Goal: Navigation & Orientation: Find specific page/section

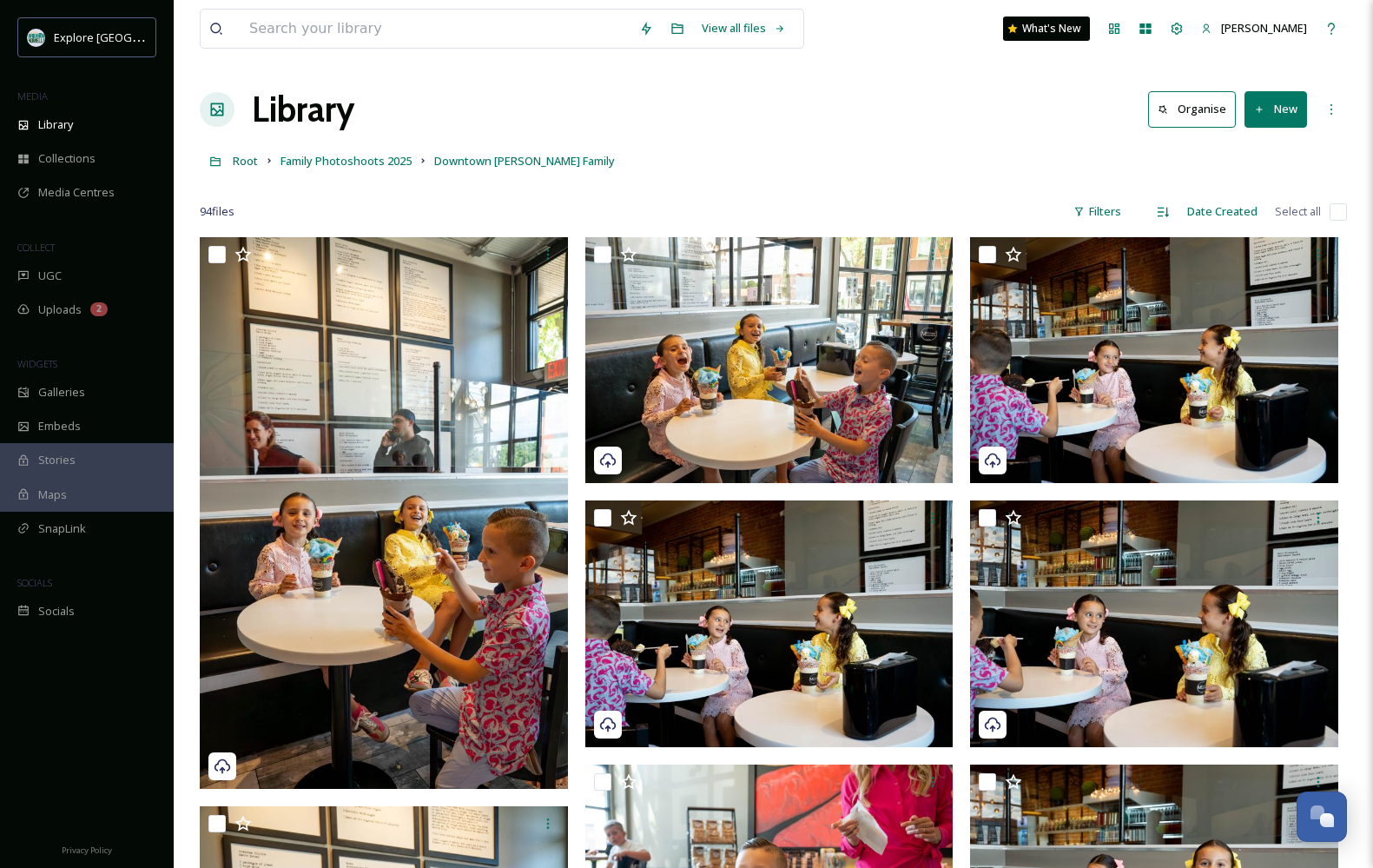
scroll to position [13044, 0]
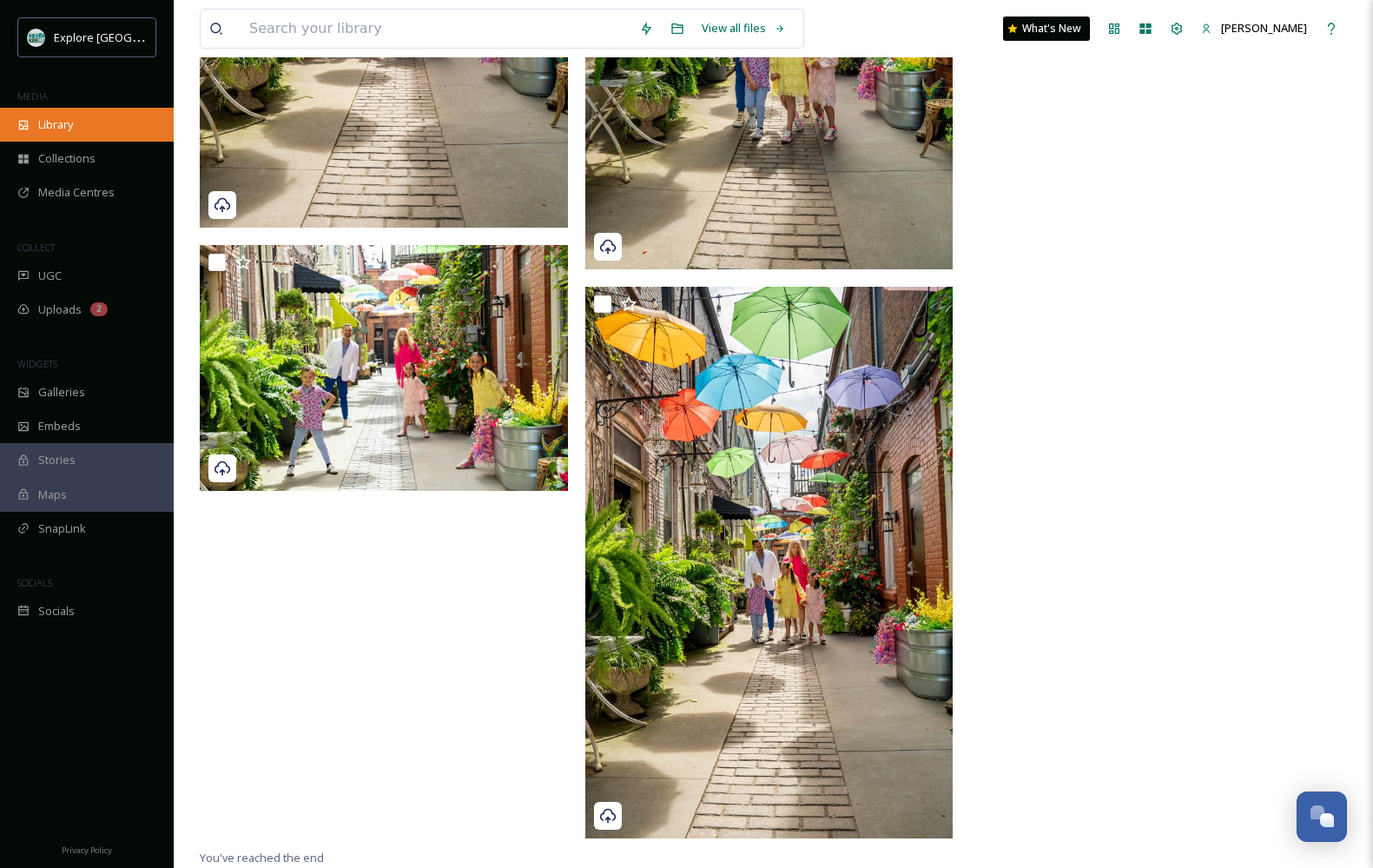
click at [100, 114] on div "Library" at bounding box center [86, 124] width 174 height 34
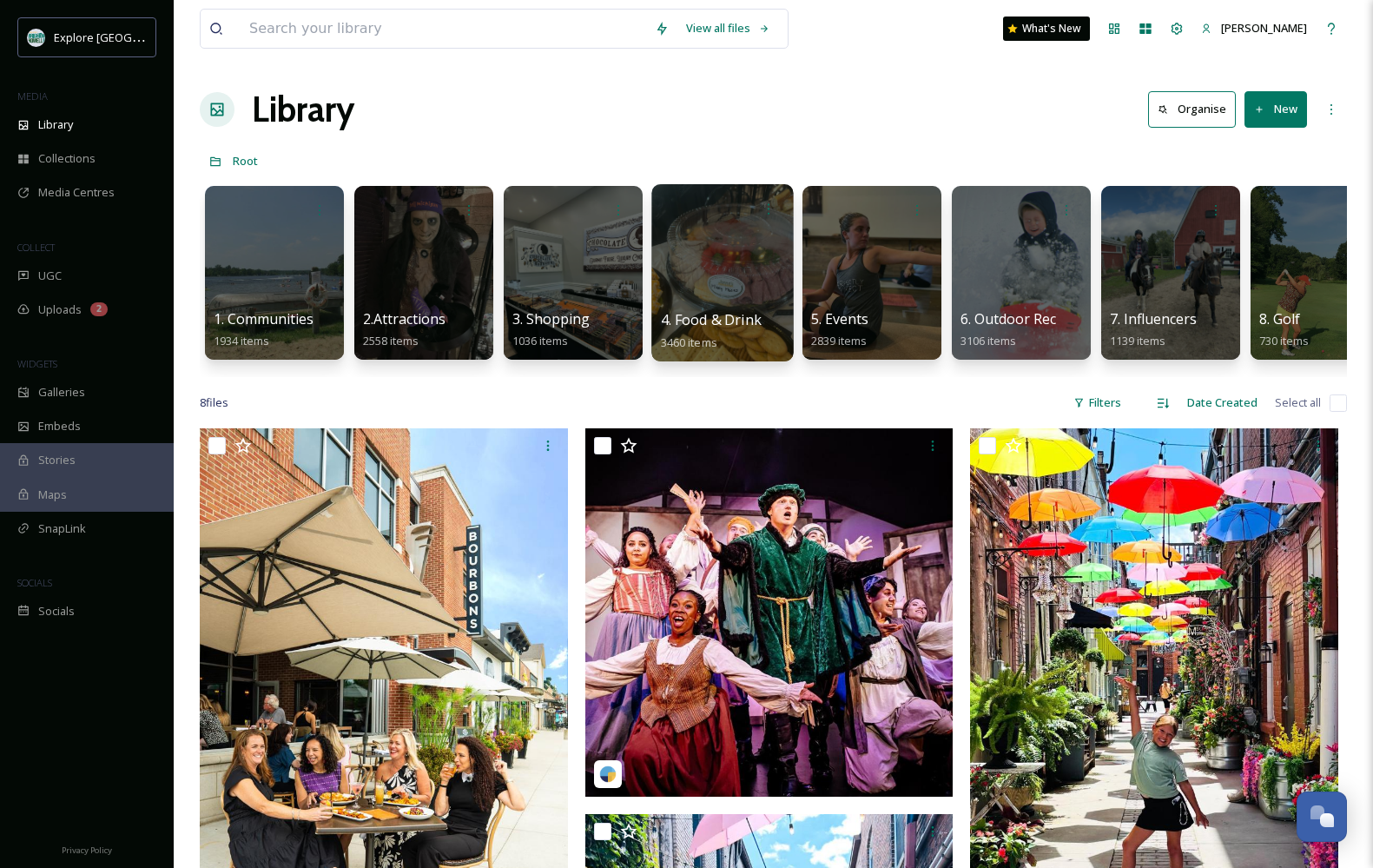
click at [691, 296] on div at bounding box center [722, 272] width 141 height 177
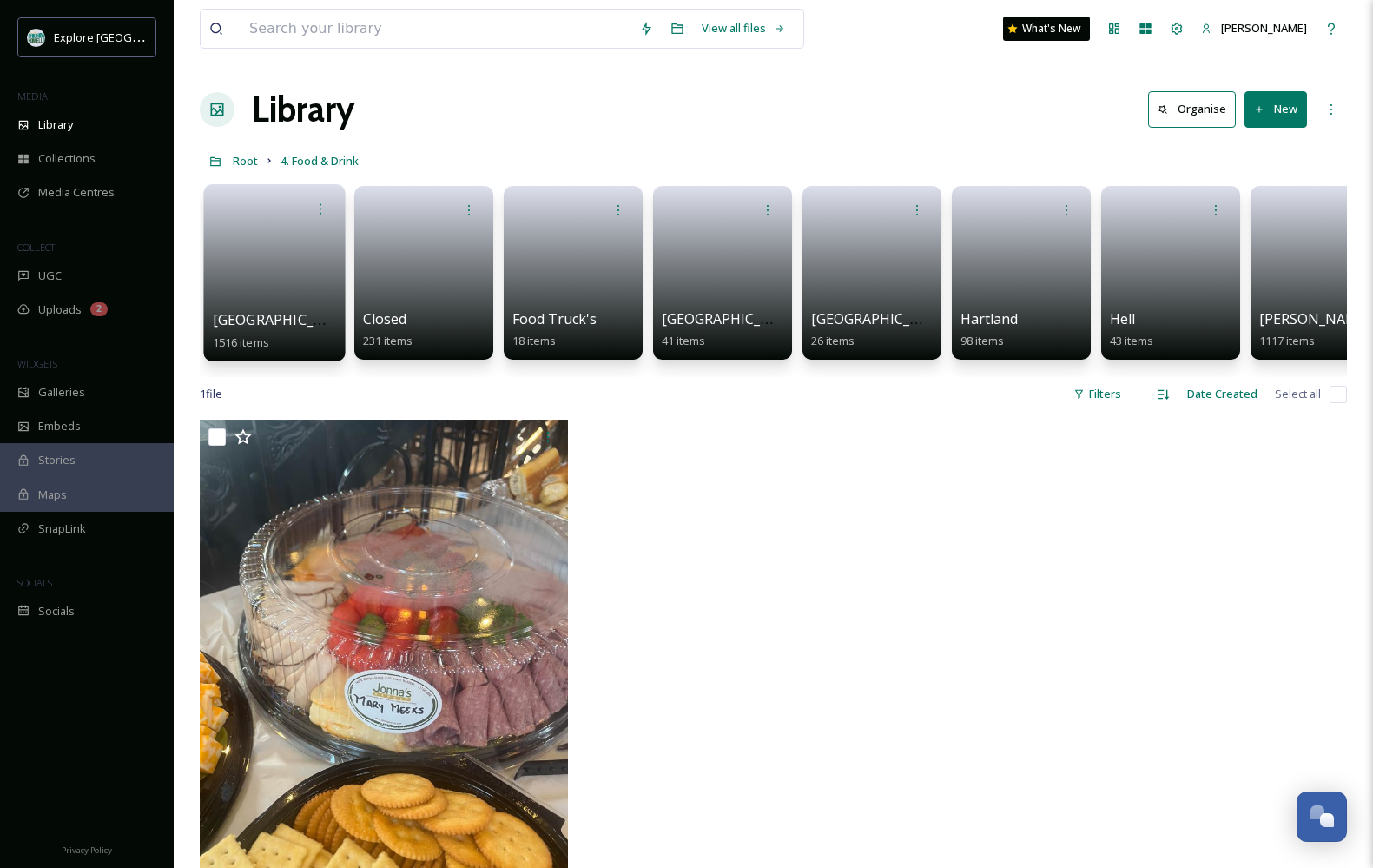
click at [245, 291] on link at bounding box center [274, 266] width 124 height 85
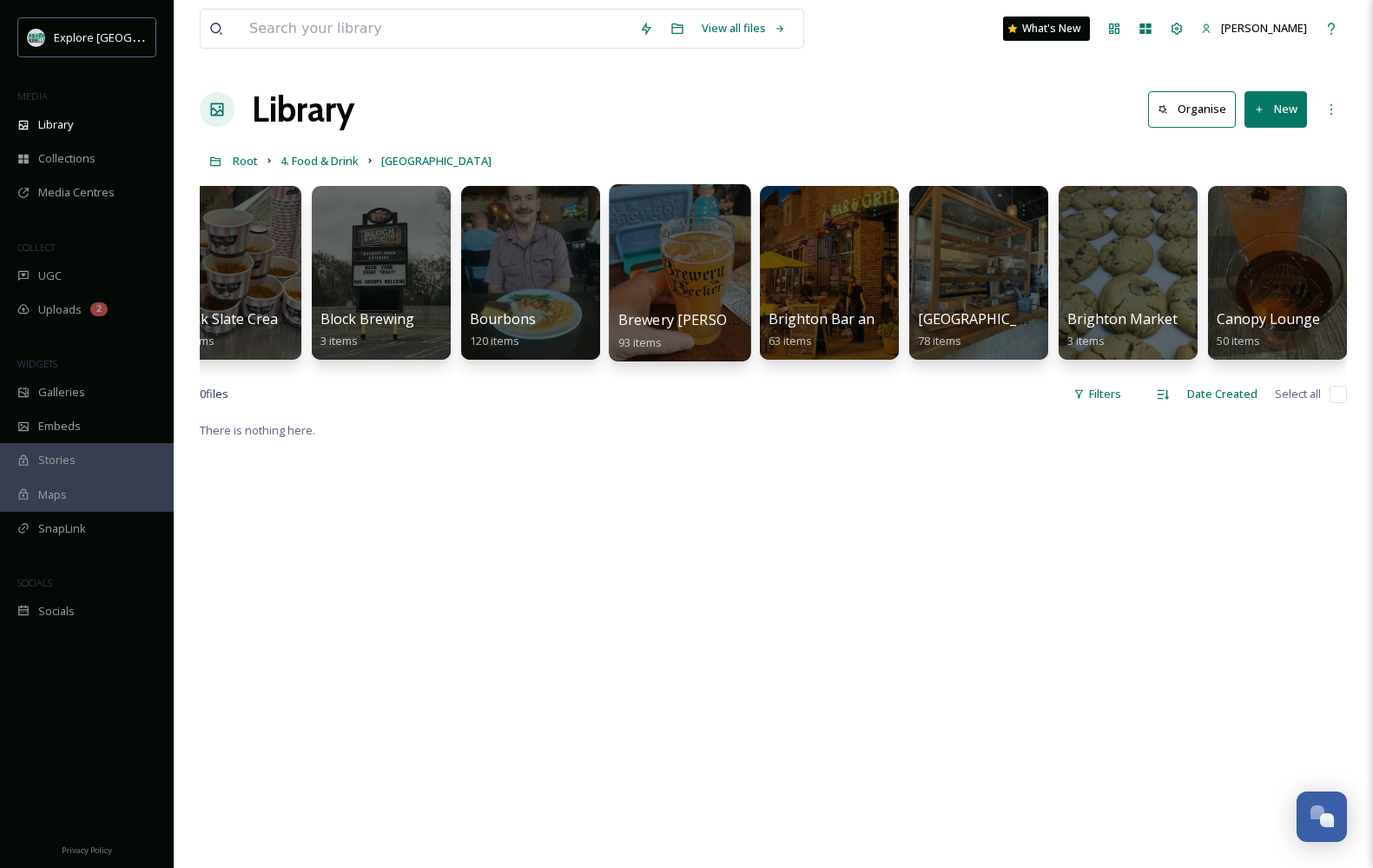
scroll to position [0, 680]
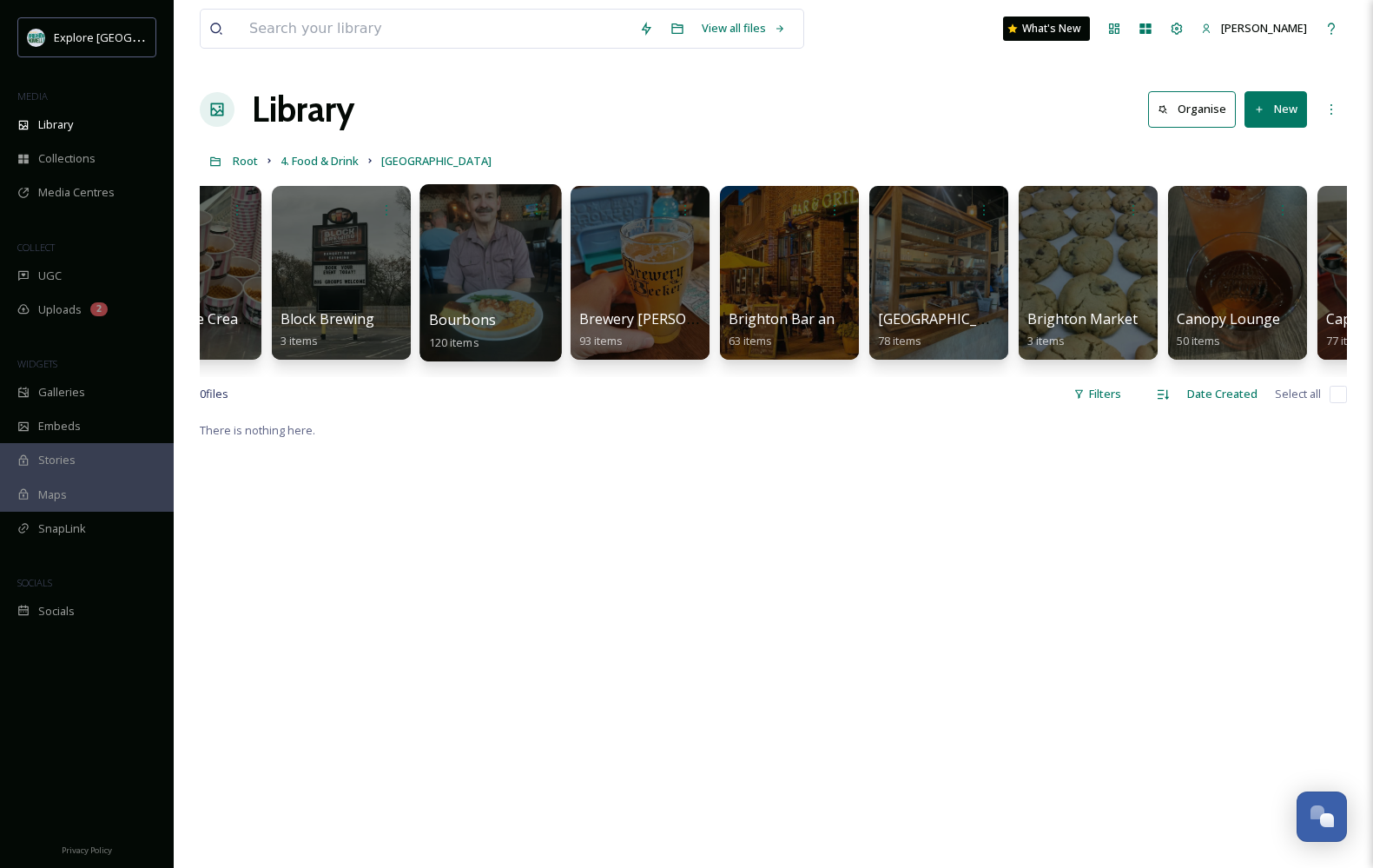
click at [512, 278] on div at bounding box center [490, 272] width 141 height 177
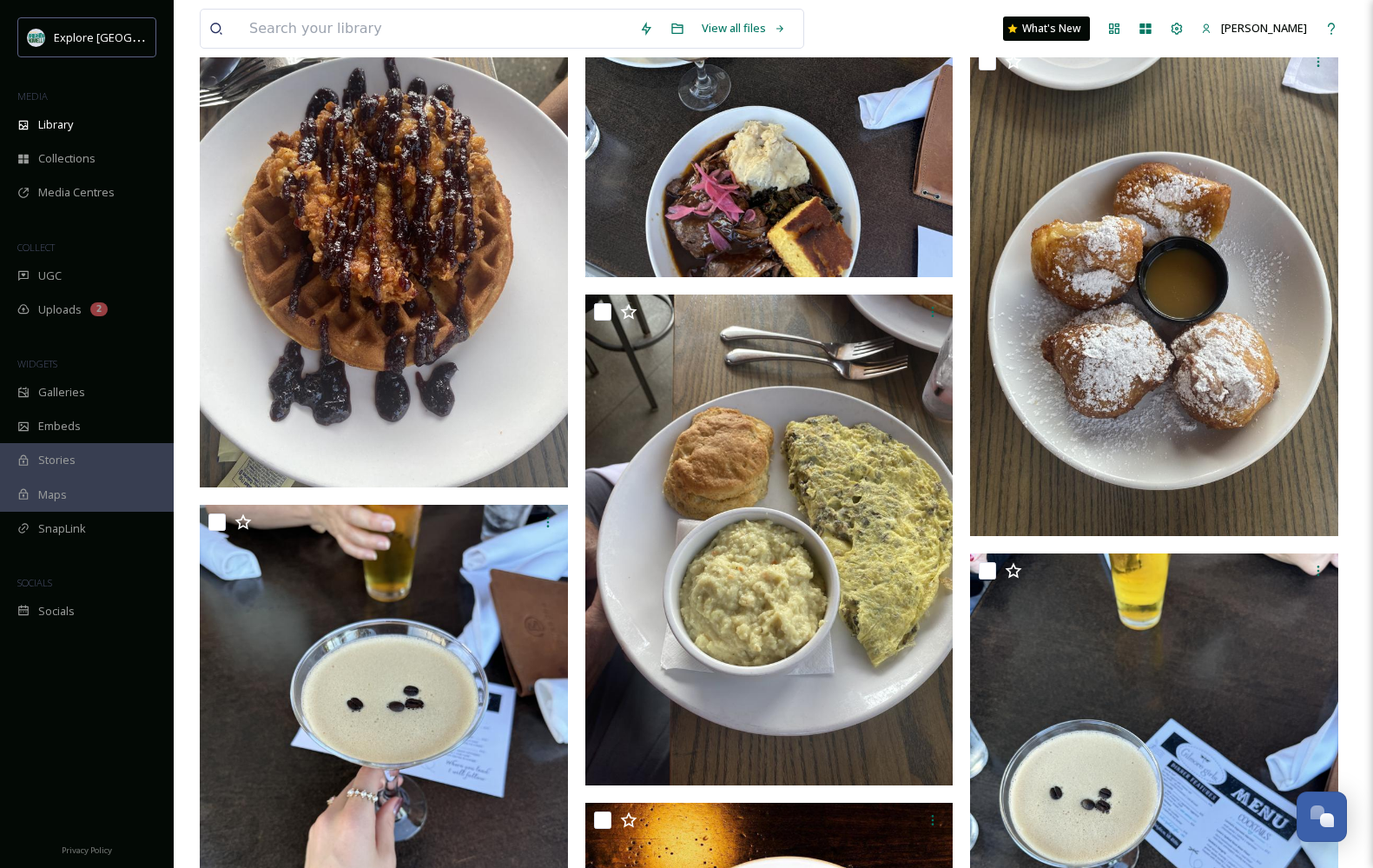
scroll to position [3241, 0]
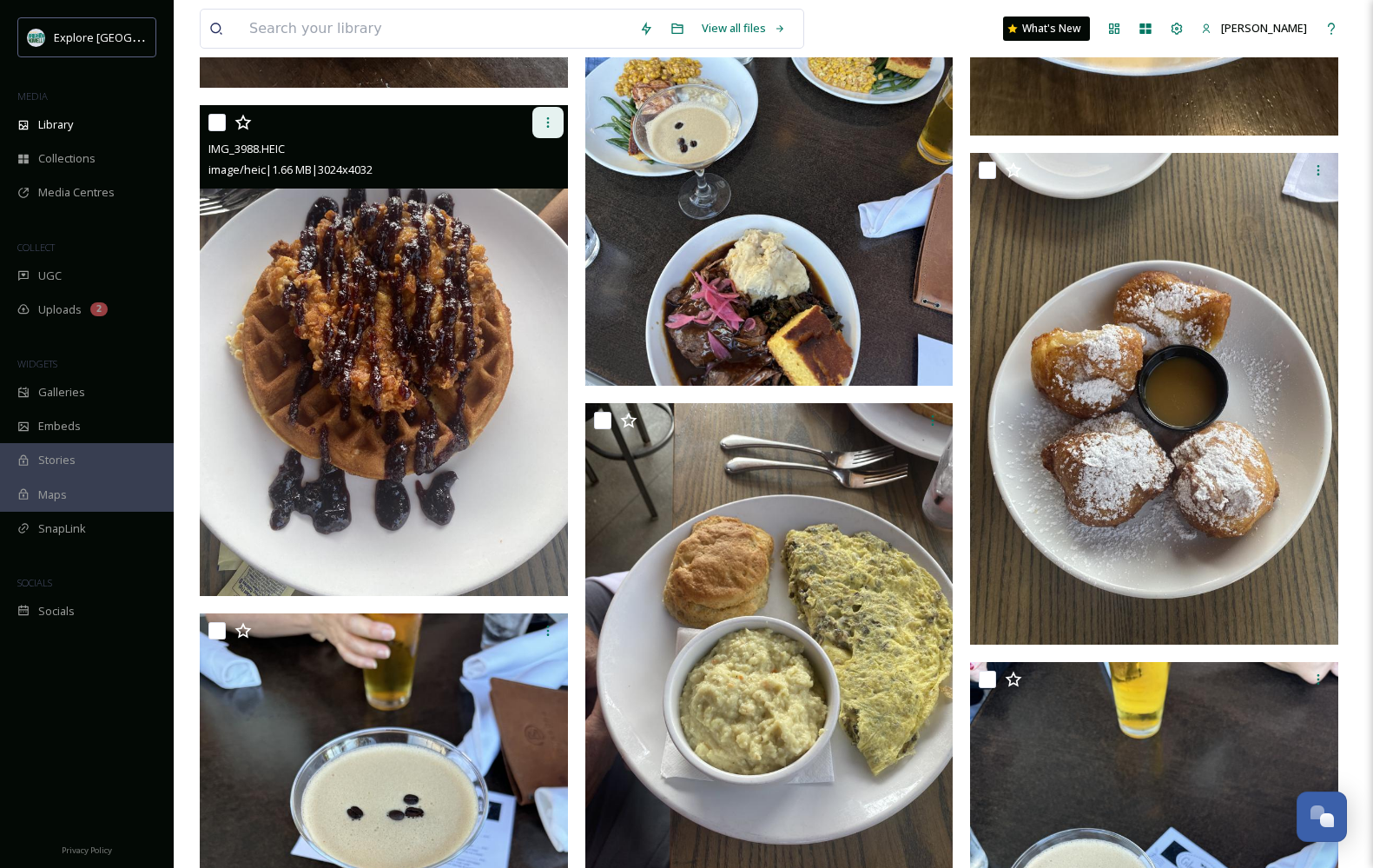
click at [541, 124] on icon at bounding box center [548, 122] width 14 height 14
click at [385, 264] on img at bounding box center [384, 351] width 368 height 491
